Goal: Find contact information: Find contact information

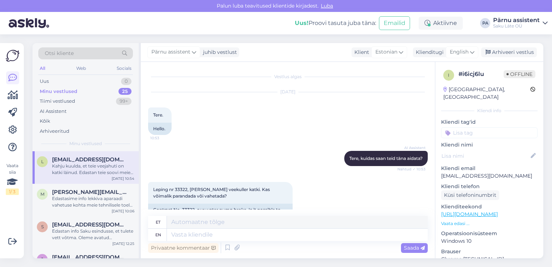
scroll to position [78, 0]
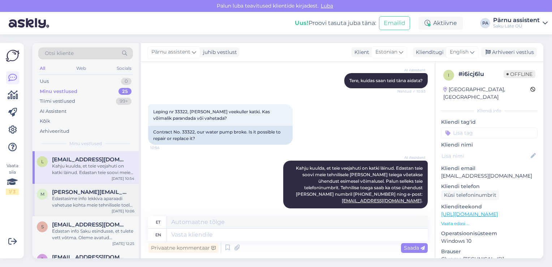
click at [82, 193] on span "[PERSON_NAME][EMAIL_ADDRESS][DOMAIN_NAME]" at bounding box center [89, 192] width 75 height 7
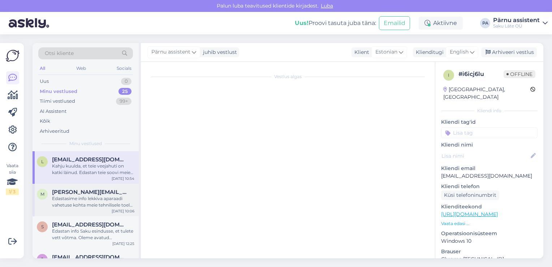
scroll to position [247, 0]
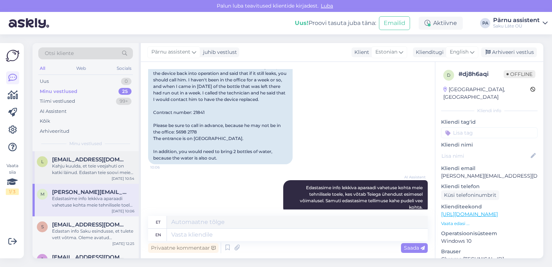
click at [104, 172] on div "Kahju kuulda, et teie veejahuti on katki läinud. Edastan teie soovi meie tehnil…" at bounding box center [93, 169] width 82 height 13
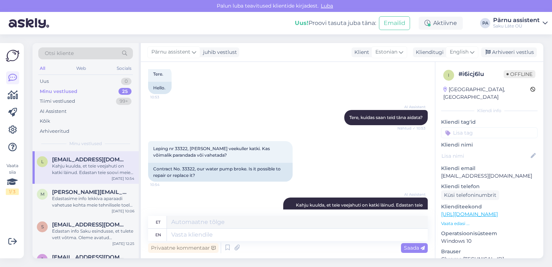
scroll to position [0, 0]
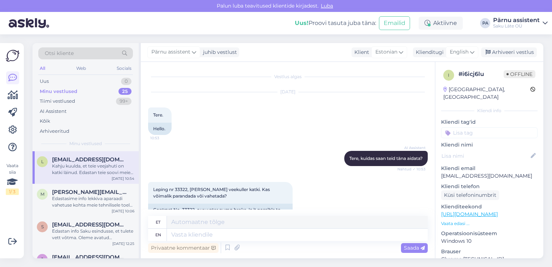
click at [90, 161] on span "[EMAIL_ADDRESS][DOMAIN_NAME]" at bounding box center [89, 159] width 75 height 7
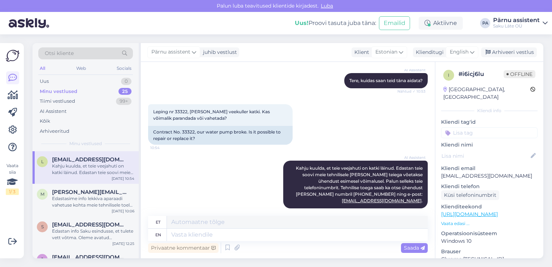
click at [86, 160] on span "[EMAIL_ADDRESS][DOMAIN_NAME]" at bounding box center [89, 159] width 75 height 7
click at [87, 77] on div "Uus 1" at bounding box center [85, 81] width 95 height 10
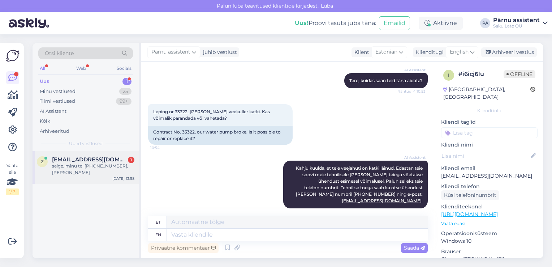
click at [89, 159] on span "[EMAIL_ADDRESS][DOMAIN_NAME]" at bounding box center [89, 159] width 75 height 7
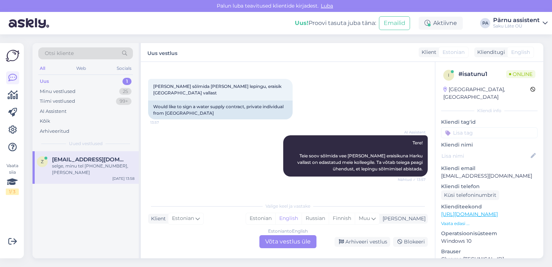
scroll to position [57, 0]
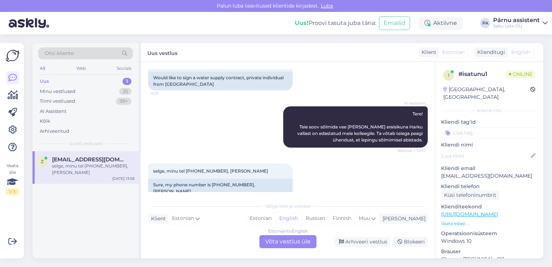
click at [282, 244] on div "Estonian to English Võta vestlus üle" at bounding box center [288, 241] width 57 height 13
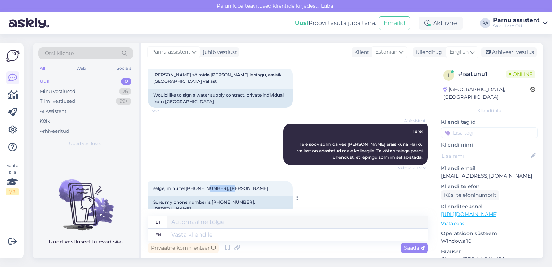
drag, startPoint x: 226, startPoint y: 181, endPoint x: 206, endPoint y: 181, distance: 20.2
click at [206, 181] on div "selge, minu tel [PHONE_NUMBER], Zoja Tint 13:58" at bounding box center [220, 188] width 145 height 15
copy span "[PERSON_NAME]"
drag, startPoint x: 204, startPoint y: 181, endPoint x: 188, endPoint y: 181, distance: 16.3
click at [188, 185] on span "selge, minu tel [PHONE_NUMBER], [PERSON_NAME]" at bounding box center [210, 187] width 115 height 5
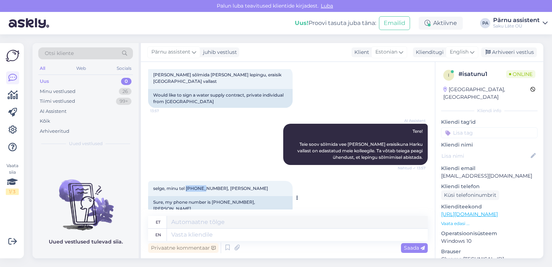
copy span "5204109"
